Goal: Navigation & Orientation: Go to known website

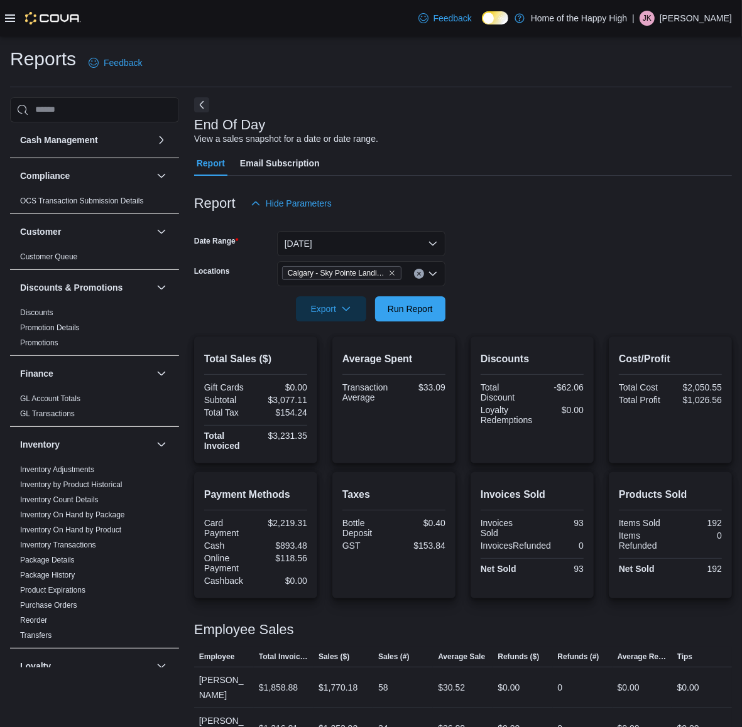
scroll to position [314, 0]
